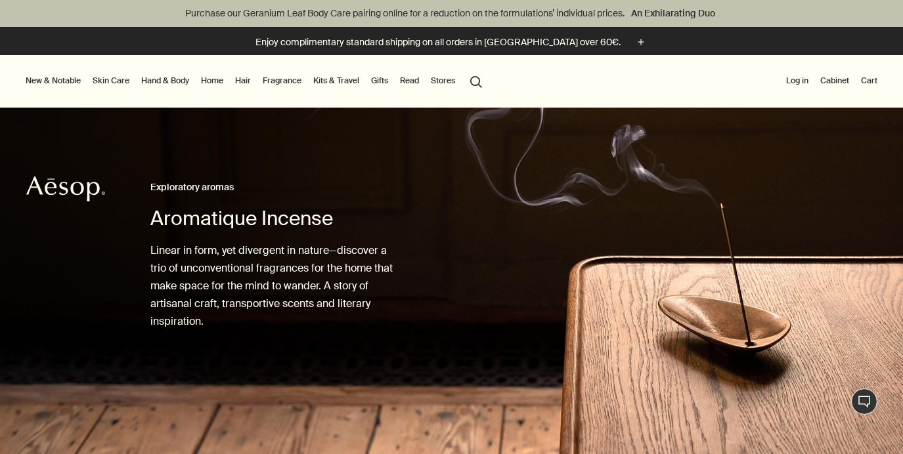
click at [276, 89] on li "Fragrance Discover Fragrance rightArrow Floral Fresh Woody Opulent See all Frag…" at bounding box center [282, 81] width 44 height 53
click at [276, 79] on link "Fragrance" at bounding box center [282, 81] width 44 height 16
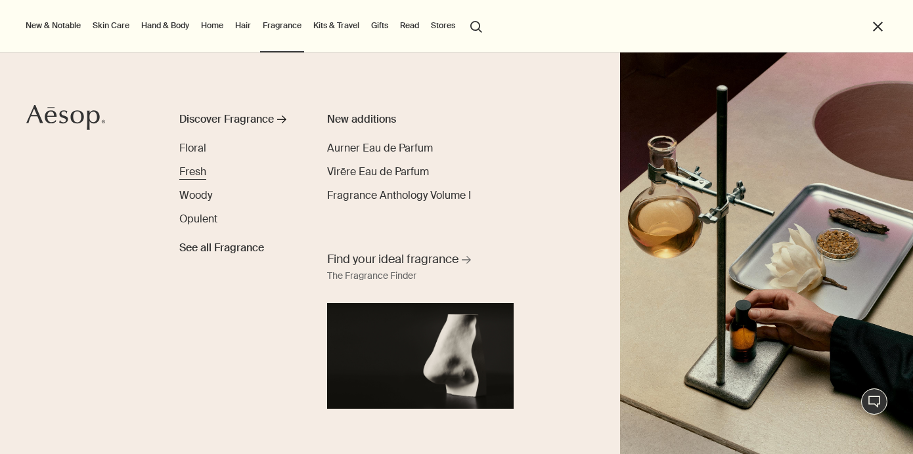
click at [195, 175] on span "Fresh" at bounding box center [192, 172] width 27 height 14
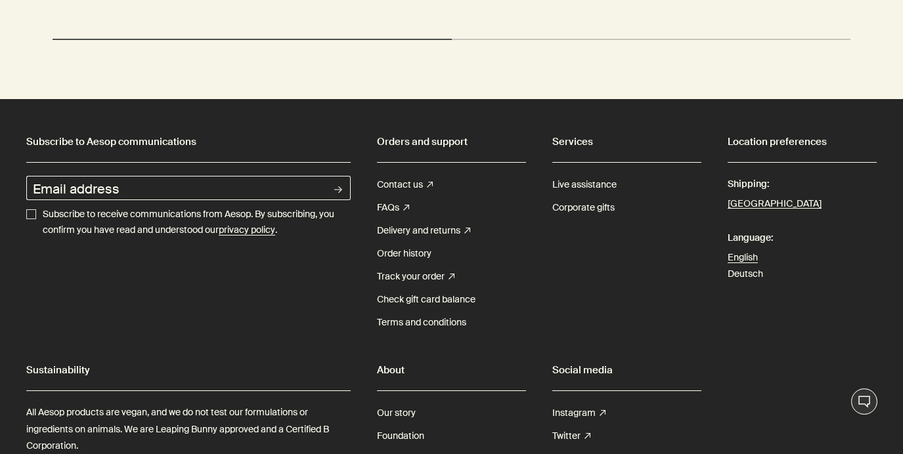
scroll to position [2806, 0]
